Goal: Communication & Community: Participate in discussion

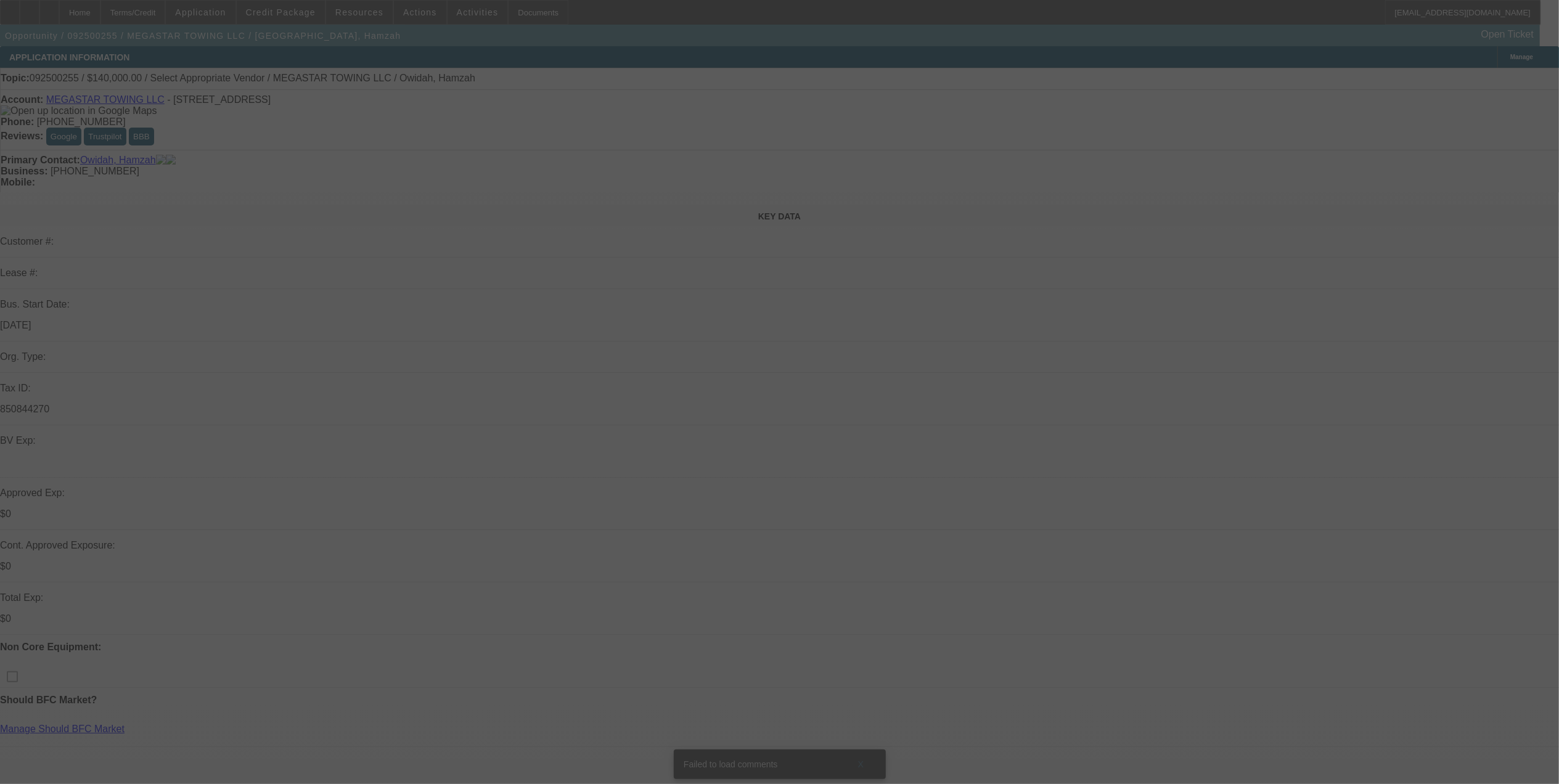
select select "0"
select select "2"
select select "0.1"
select select "4"
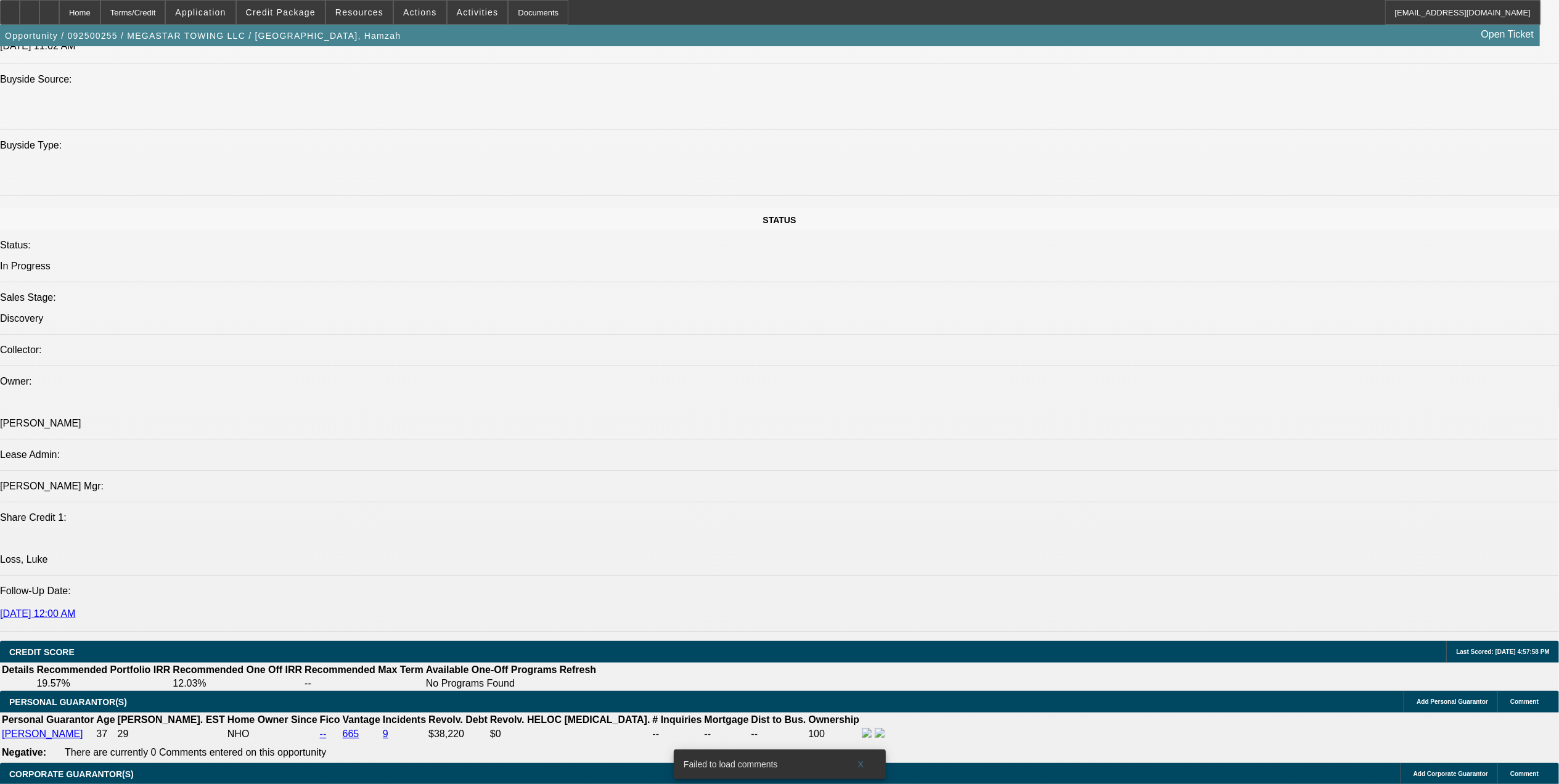
scroll to position [1315, 0]
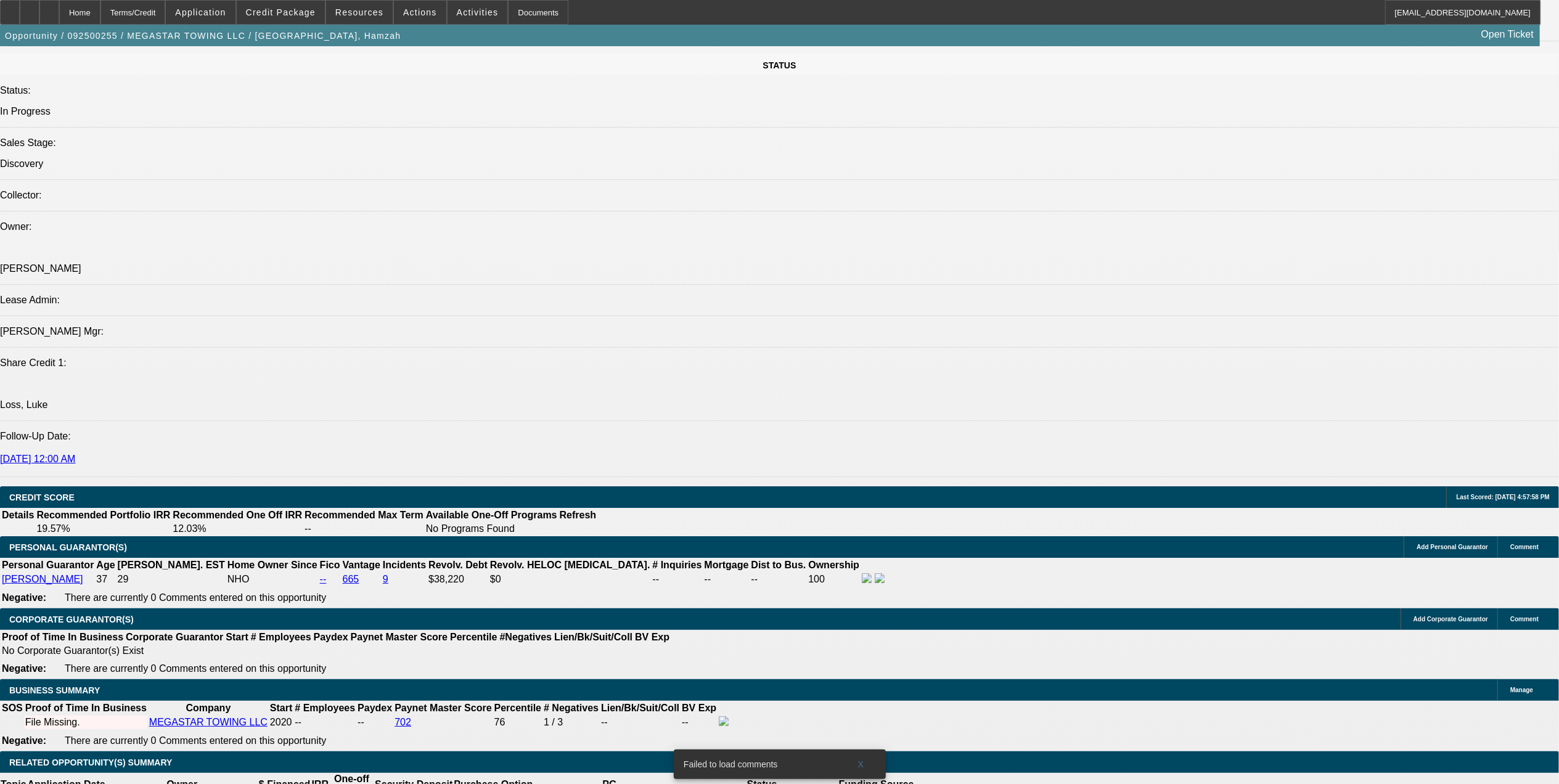
click at [302, 18] on span at bounding box center [280, 12] width 88 height 29
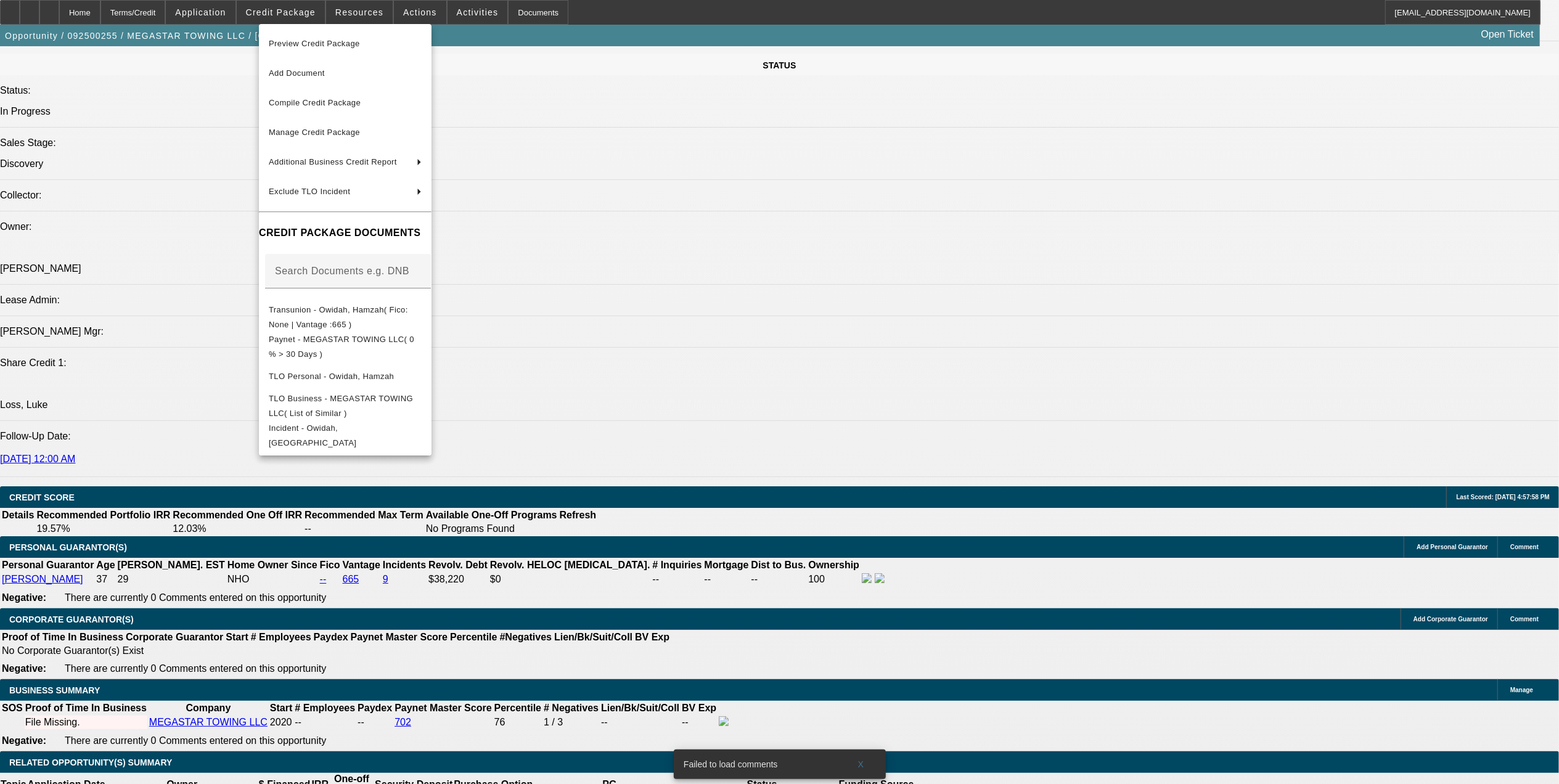
click at [617, 314] on div at bounding box center [779, 392] width 1559 height 784
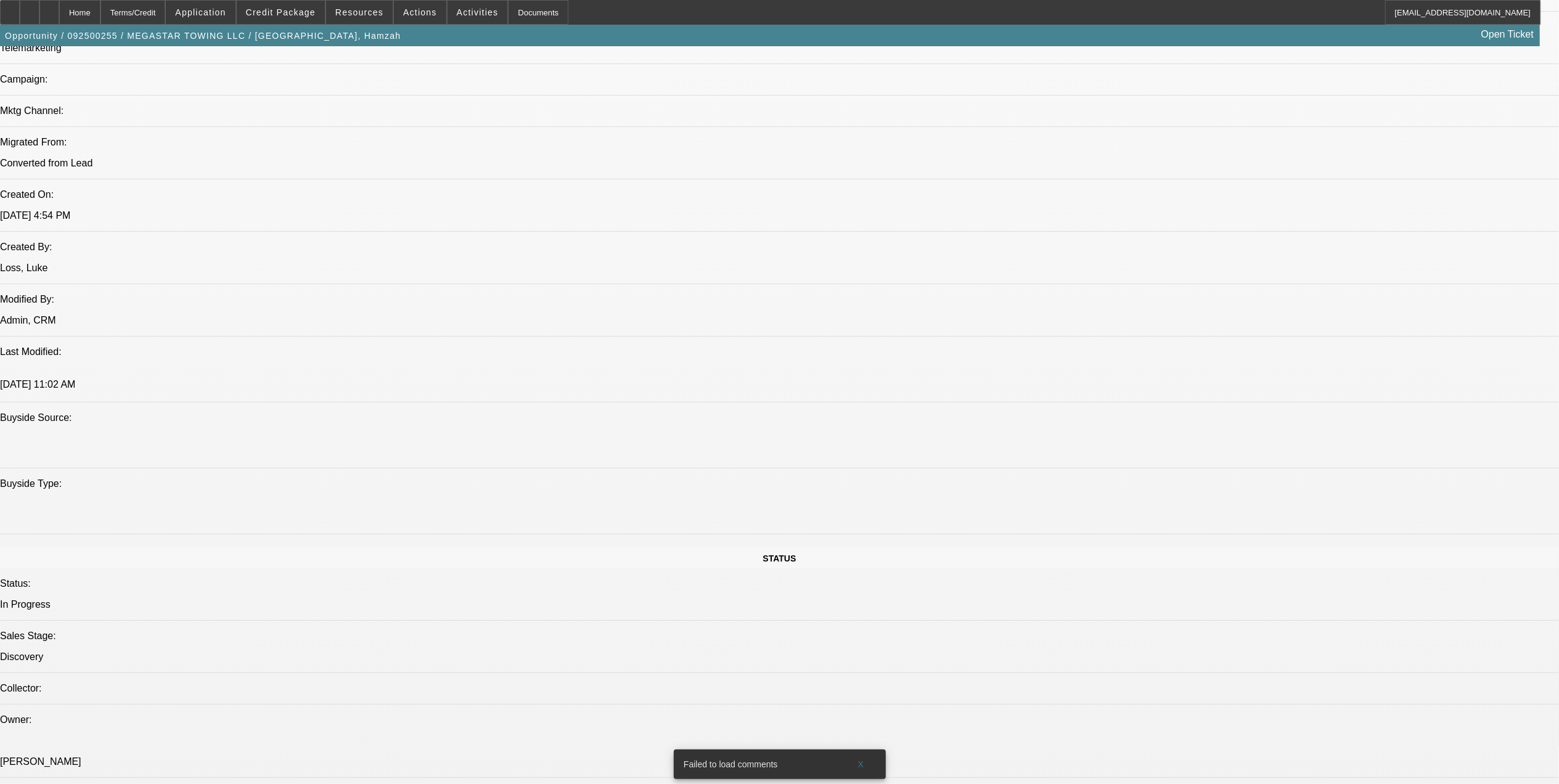
scroll to position [1149, 0]
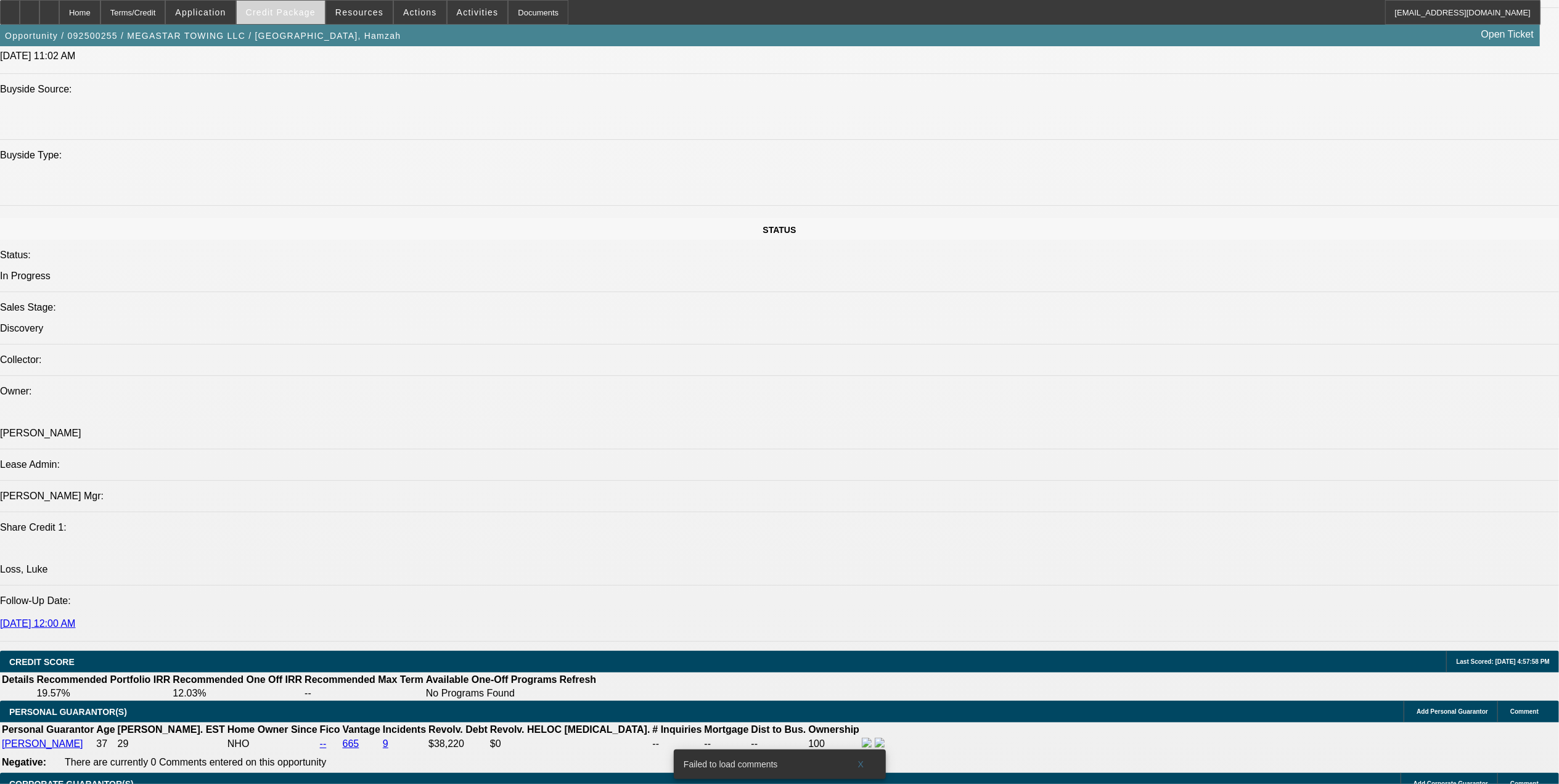
click at [271, 13] on span "Credit Package" at bounding box center [280, 13] width 70 height 10
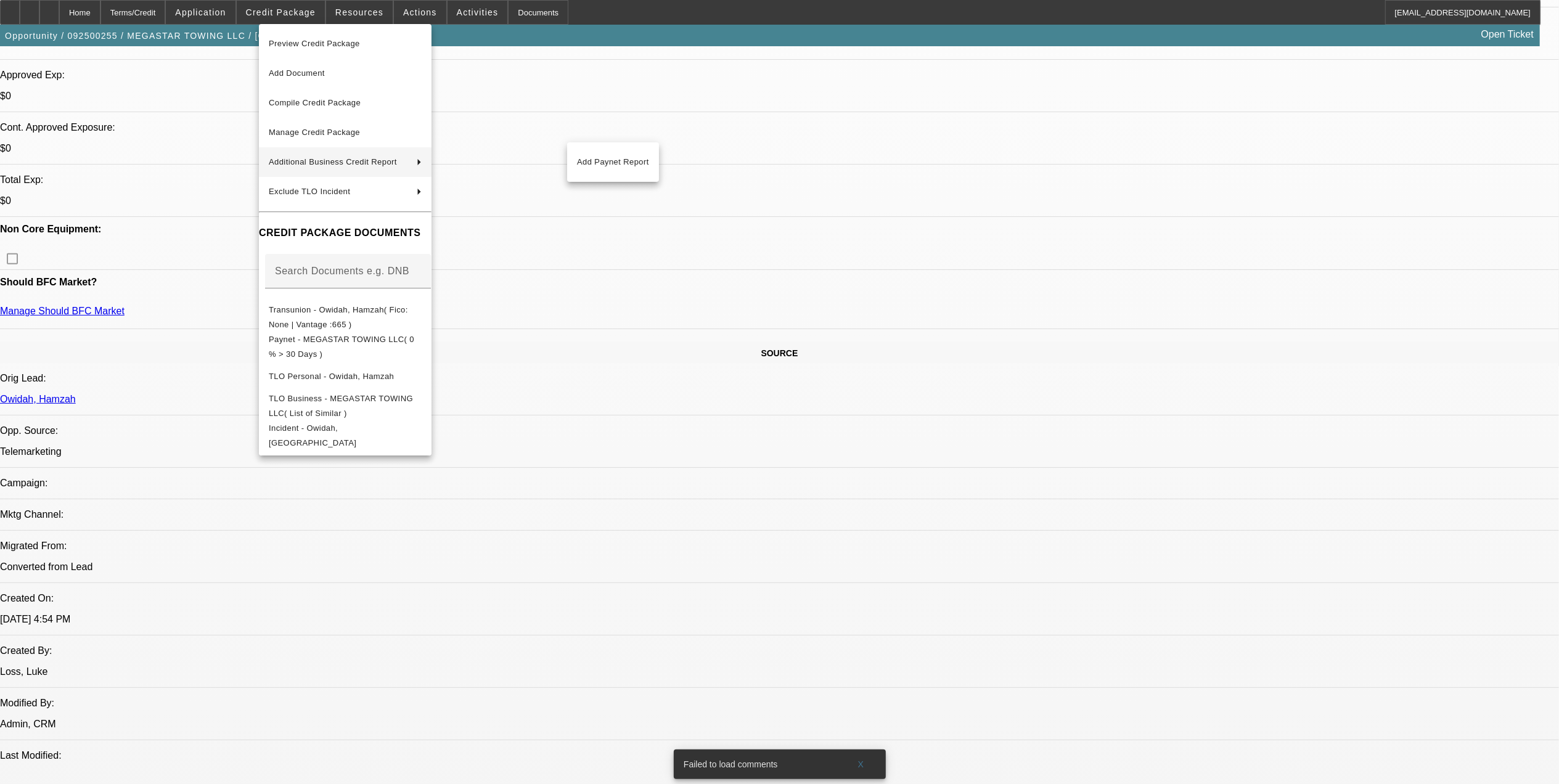
scroll to position [247, 0]
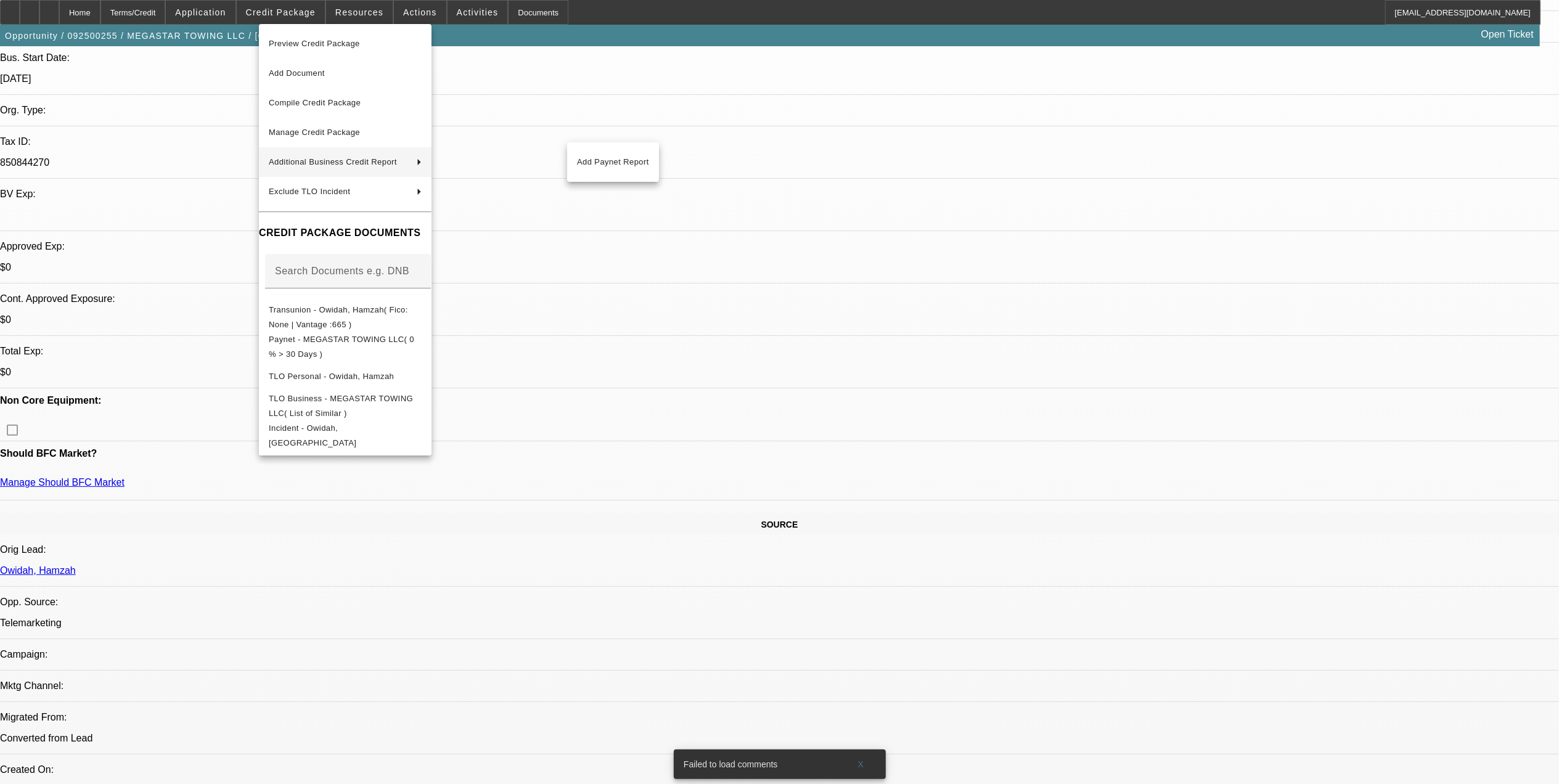
drag, startPoint x: 748, startPoint y: 410, endPoint x: 686, endPoint y: 371, distance: 73.2
click at [750, 396] on div at bounding box center [779, 392] width 1559 height 784
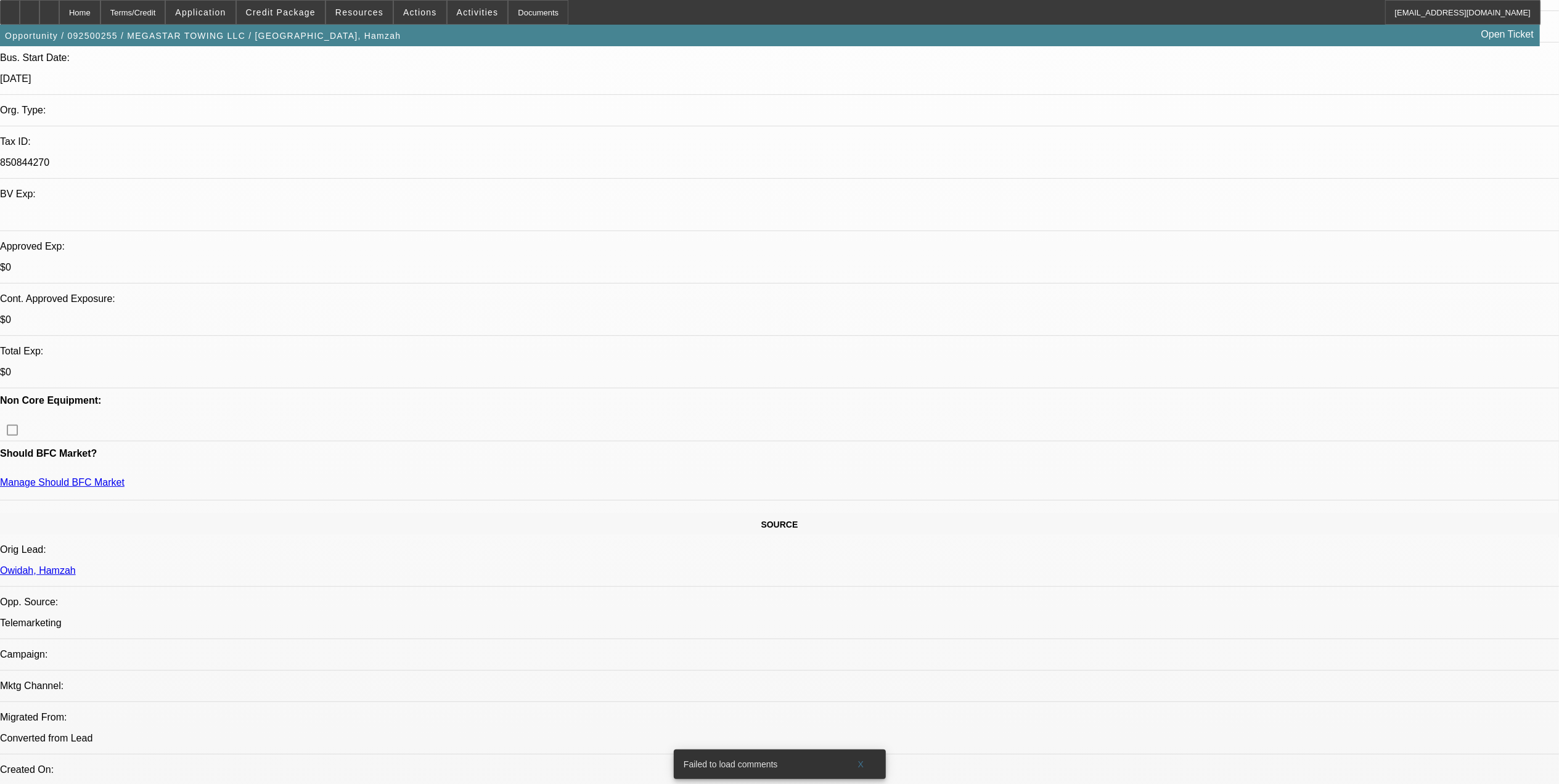
radio input "true"
drag, startPoint x: 1512, startPoint y: 232, endPoint x: 1507, endPoint y: 227, distance: 7.1
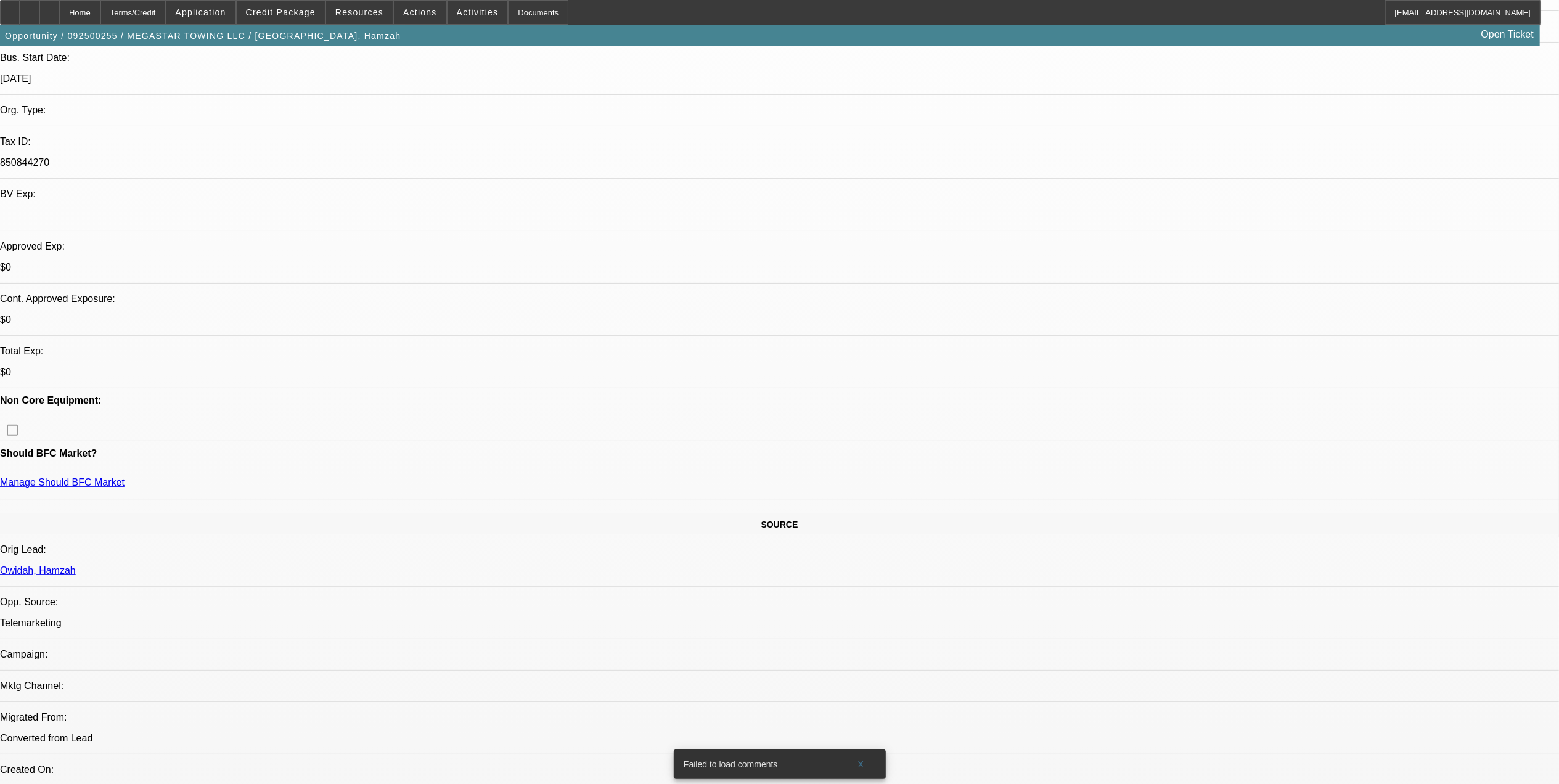
type textarea "Has truck picked out but we need invoice and seller info. Need Signed app + Ban…"
radio input "true"
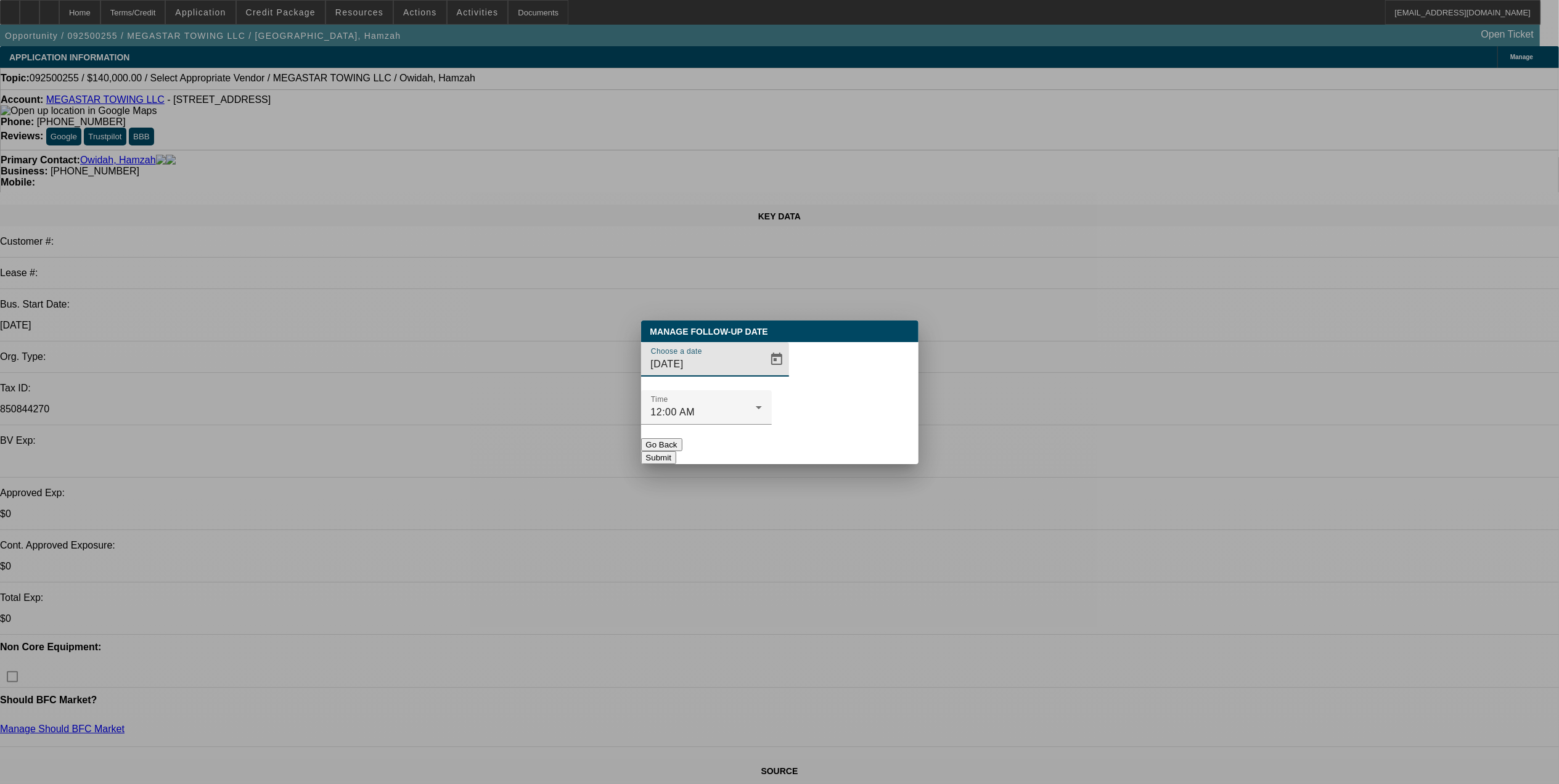
click at [743, 370] on div "Manage Follow-Up Date Choose a date [DATE] Time 12:00 AM Go Back Submit" at bounding box center [779, 392] width 277 height 143
drag, startPoint x: 743, startPoint y: 370, endPoint x: 745, endPoint y: 386, distance: 16.1
click at [761, 374] on span "Open calendar" at bounding box center [776, 359] width 29 height 29
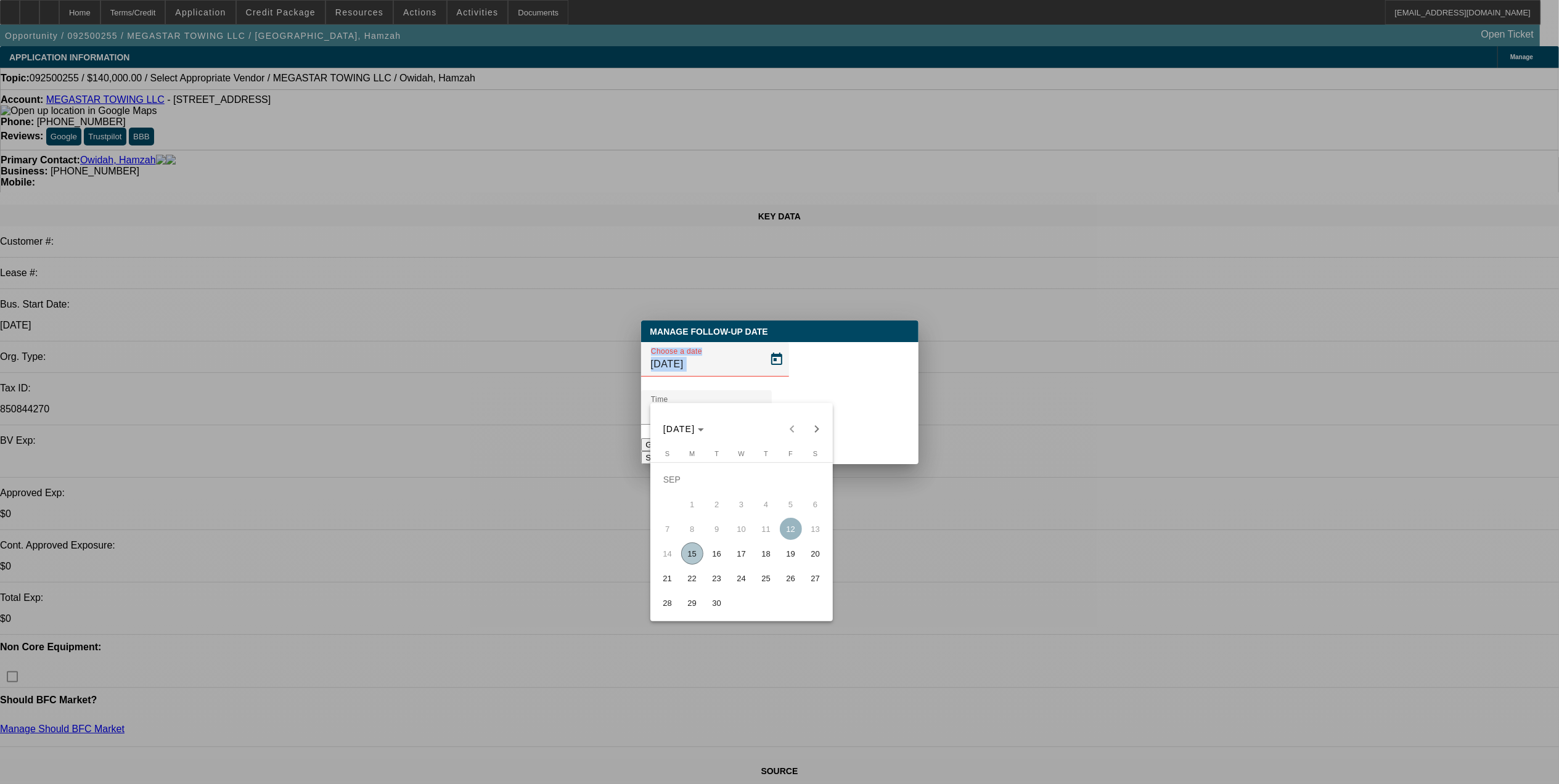
click at [693, 560] on span "15" at bounding box center [692, 553] width 22 height 22
type input "[DATE]"
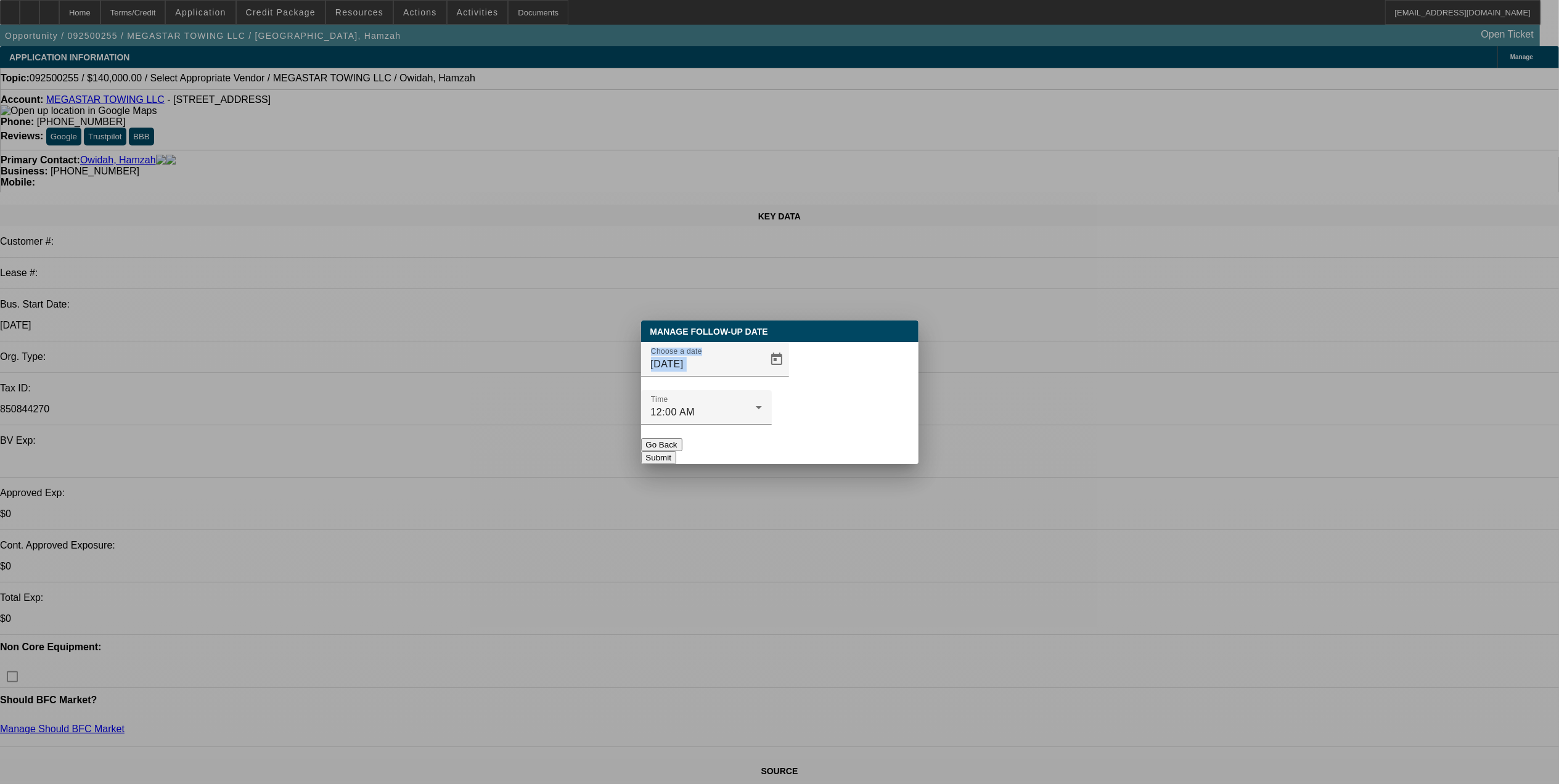
click at [676, 451] on button "Submit" at bounding box center [659, 457] width 35 height 13
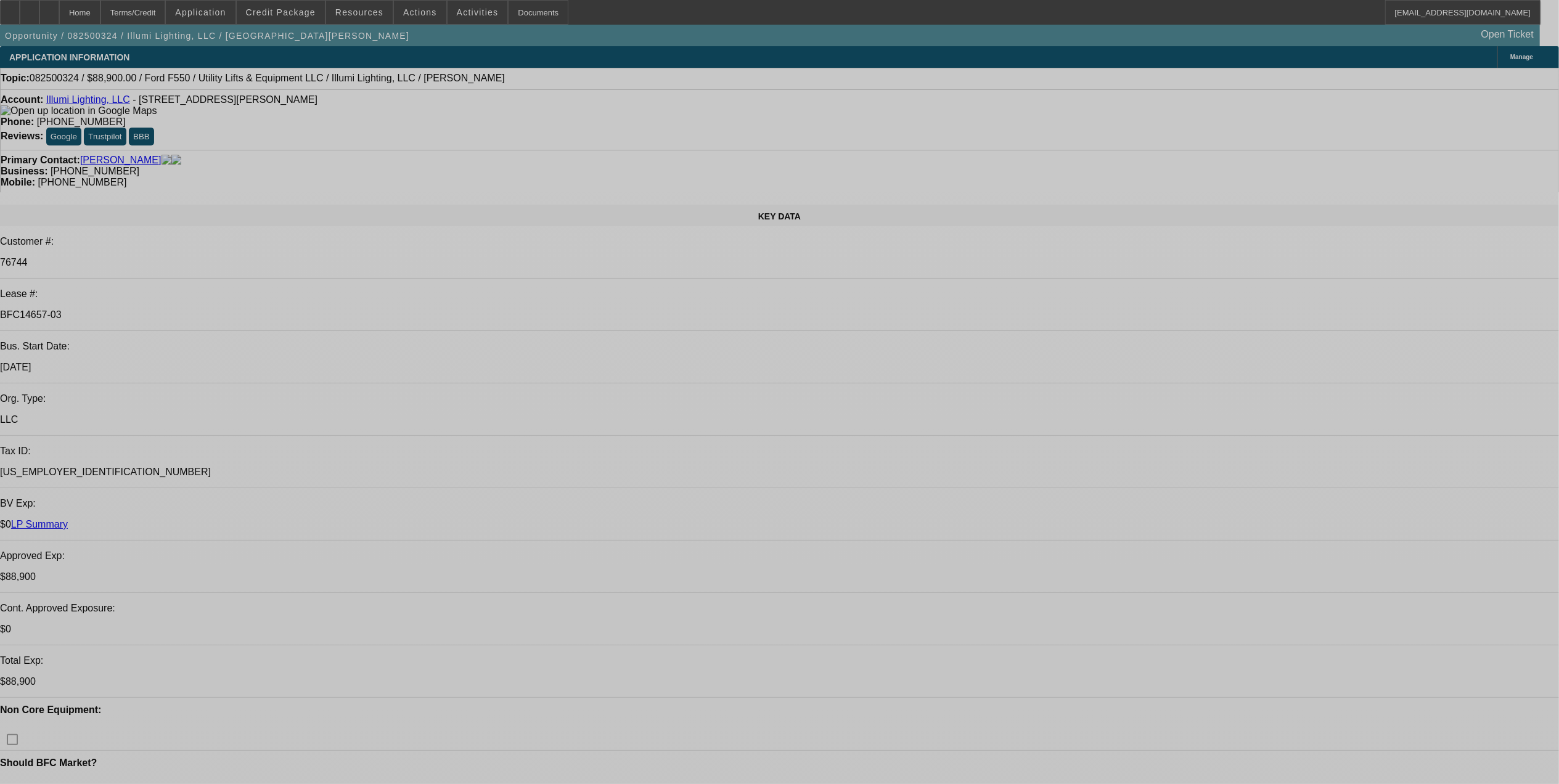
select select "0"
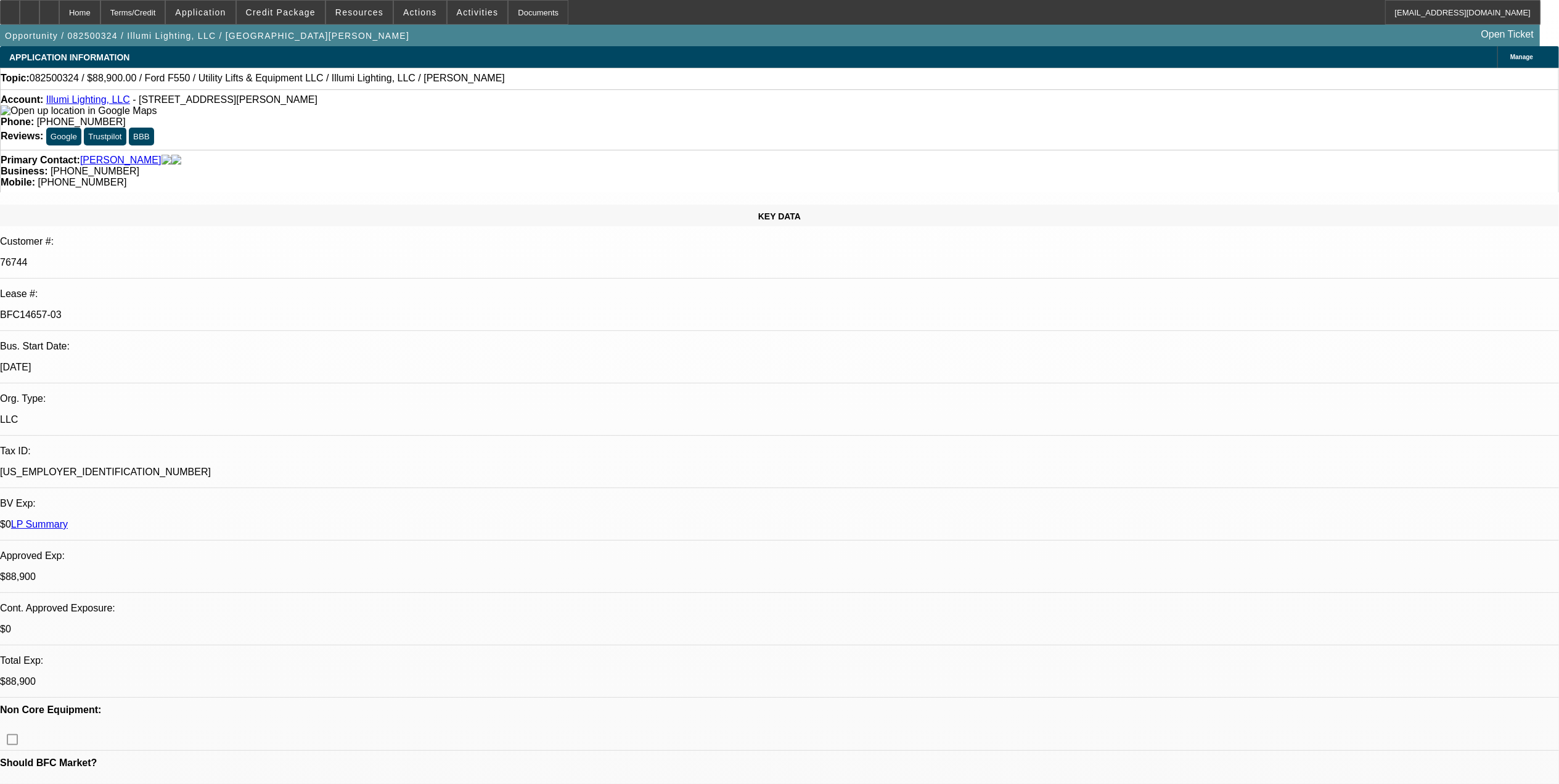
select select "0"
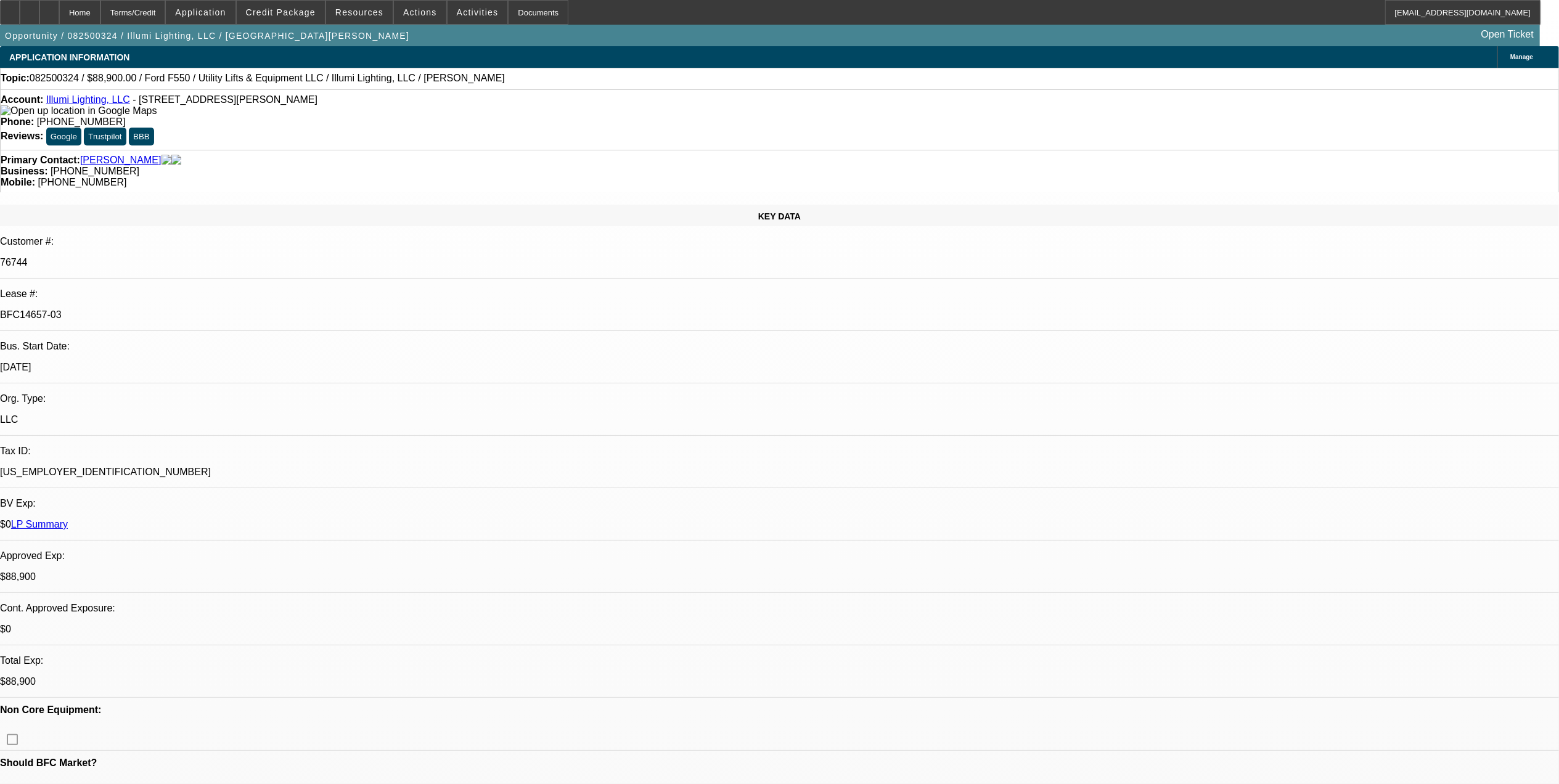
select select "0"
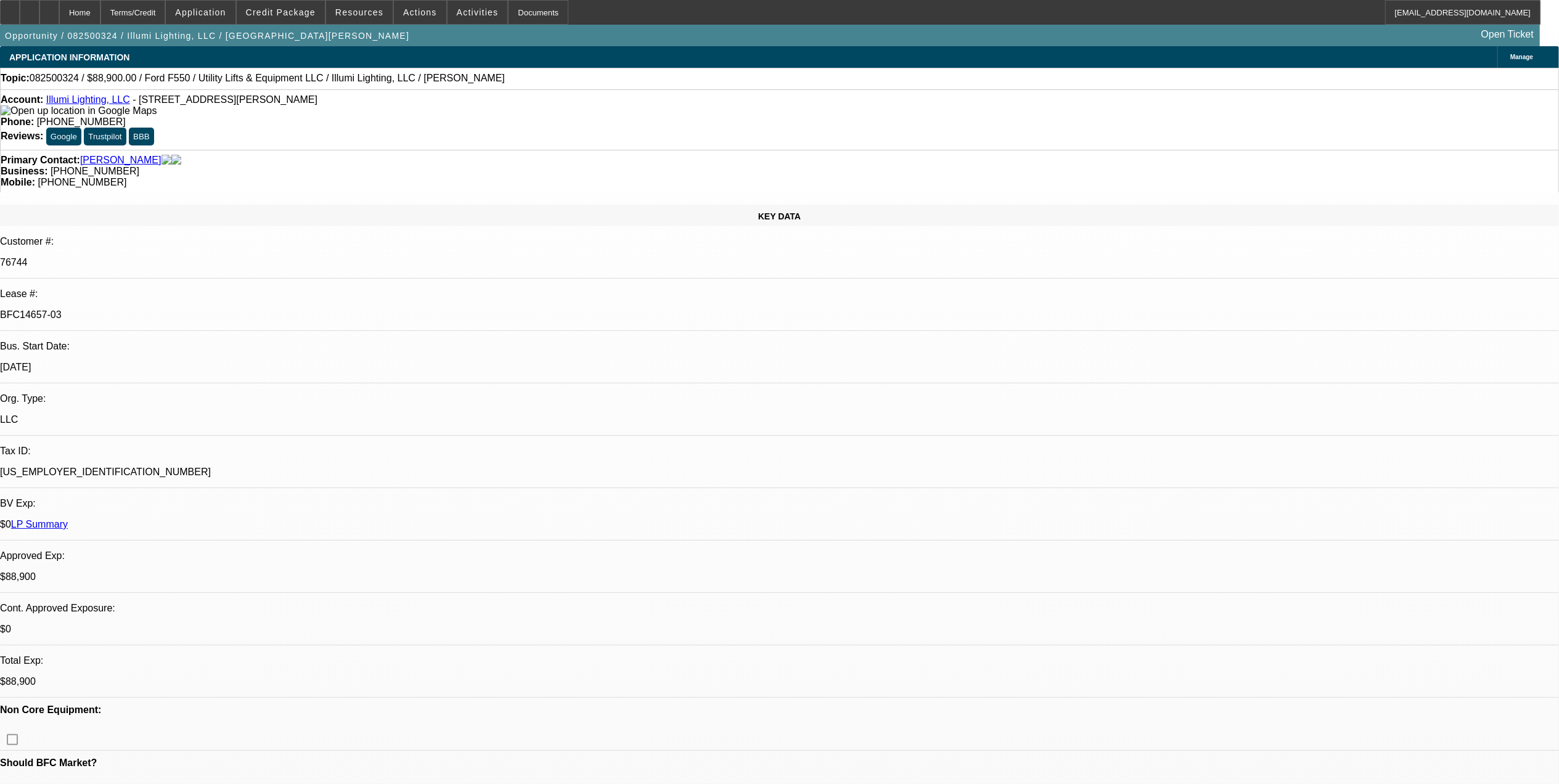
select select "0"
select select "1"
select select "3"
select select "6"
select select "1"
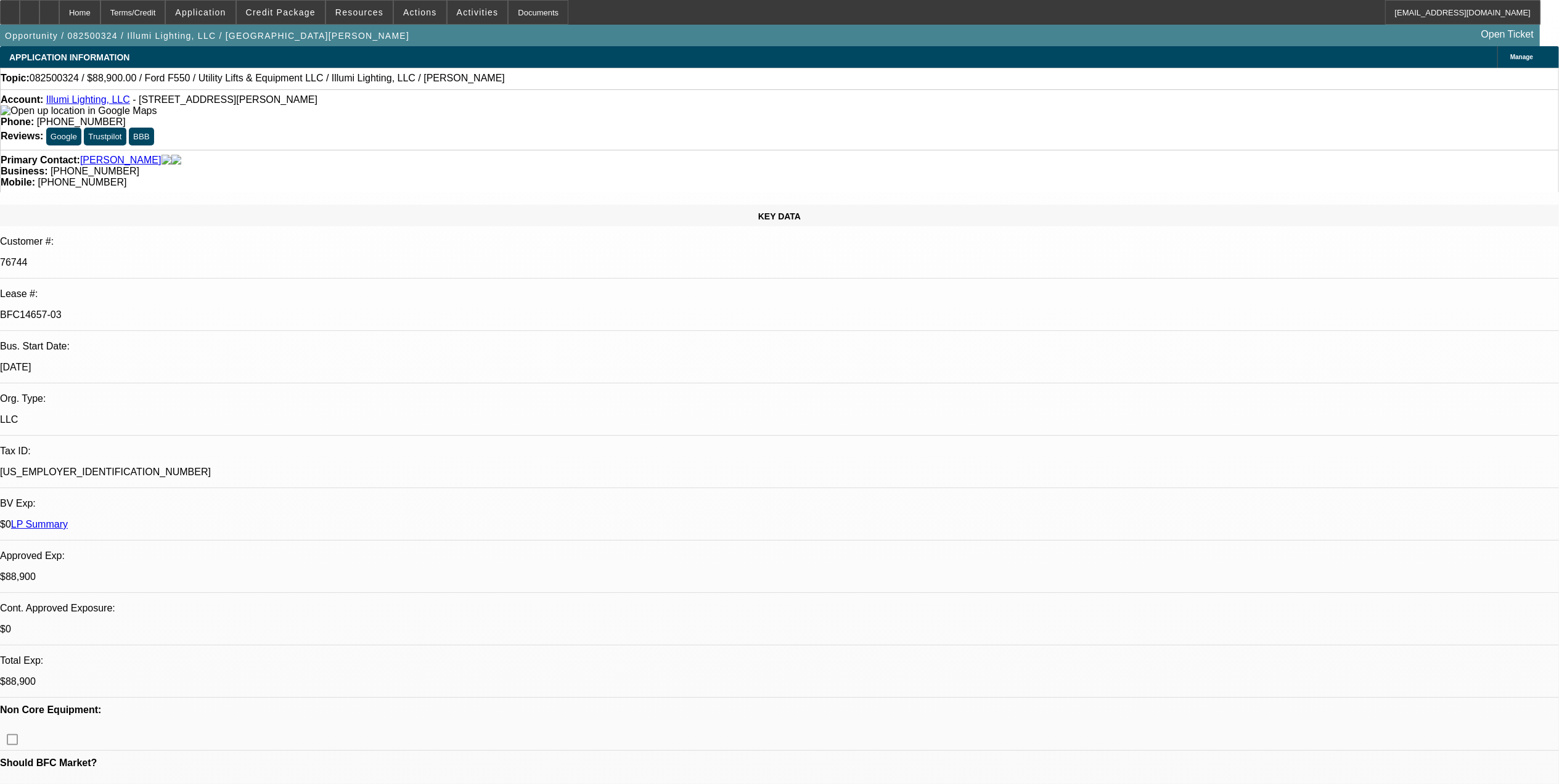
select select "3"
select select "6"
select select "1"
select select "3"
select select "6"
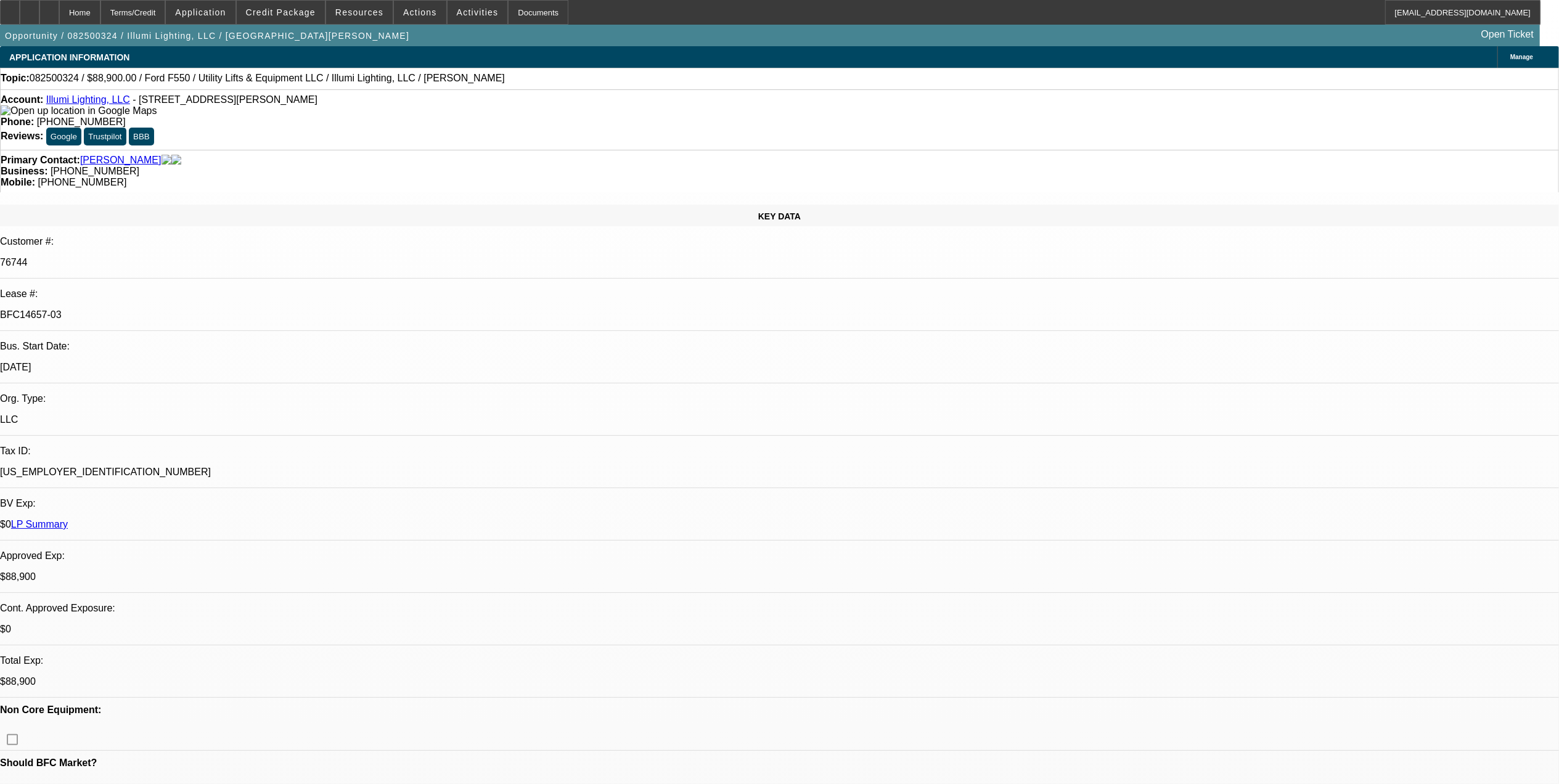
select select "1"
select select "3"
select select "6"
drag, startPoint x: 1072, startPoint y: 75, endPoint x: 1064, endPoint y: 53, distance: 23.4
